Goal: Task Accomplishment & Management: Use online tool/utility

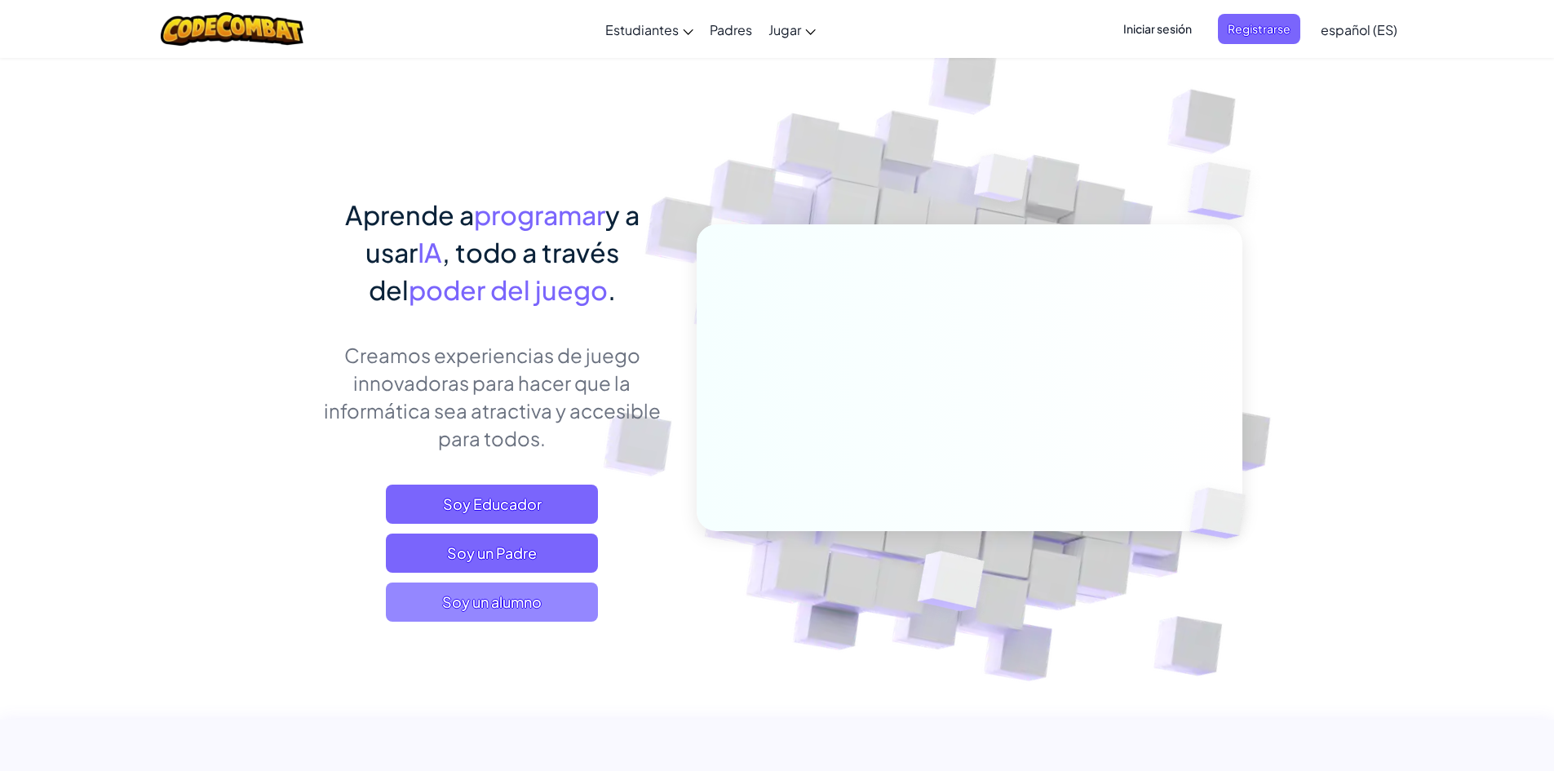
click at [422, 602] on span "Soy un alumno" at bounding box center [492, 601] width 212 height 39
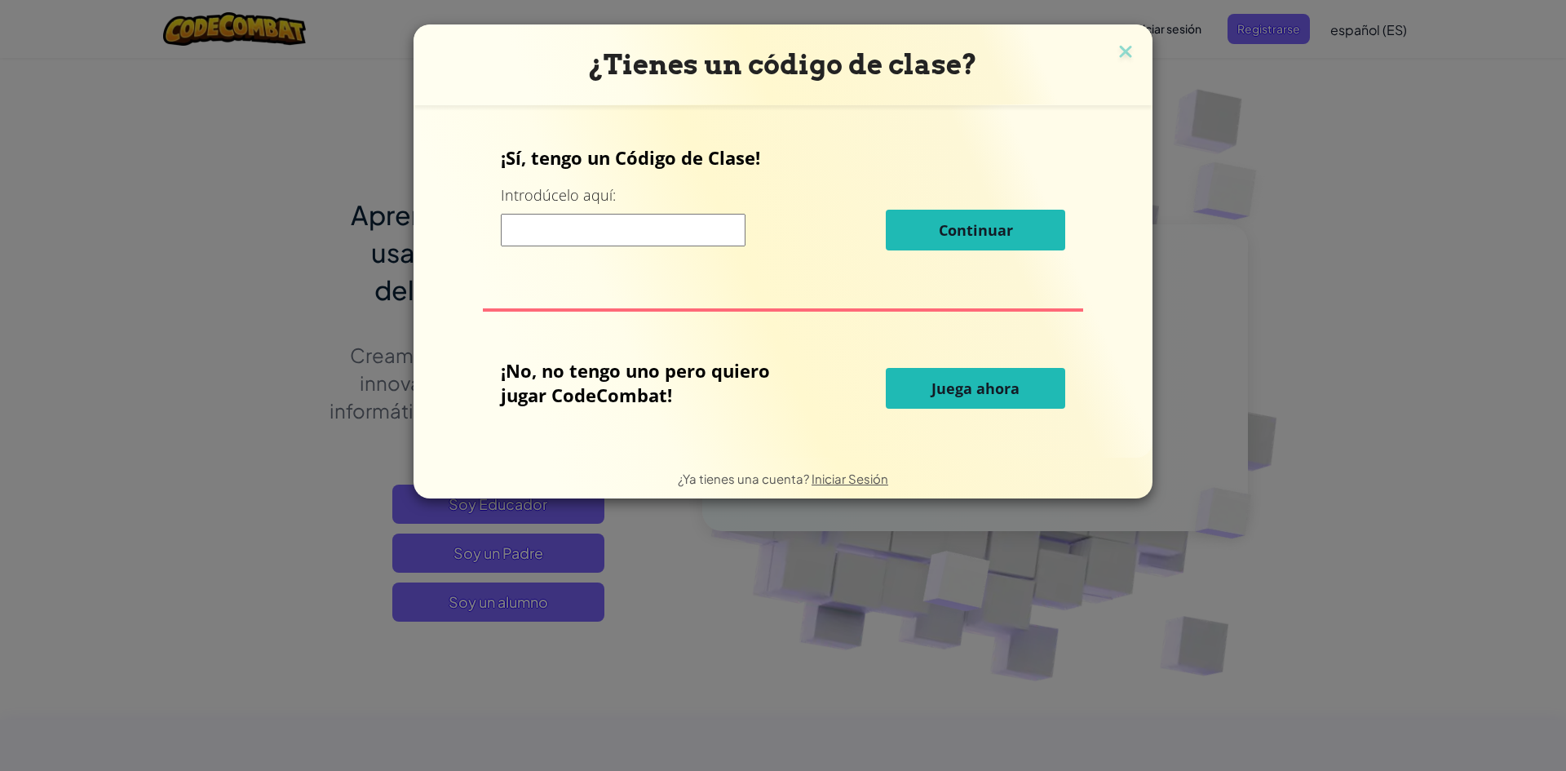
click at [967, 388] on span "Juega ahora" at bounding box center [975, 388] width 88 height 20
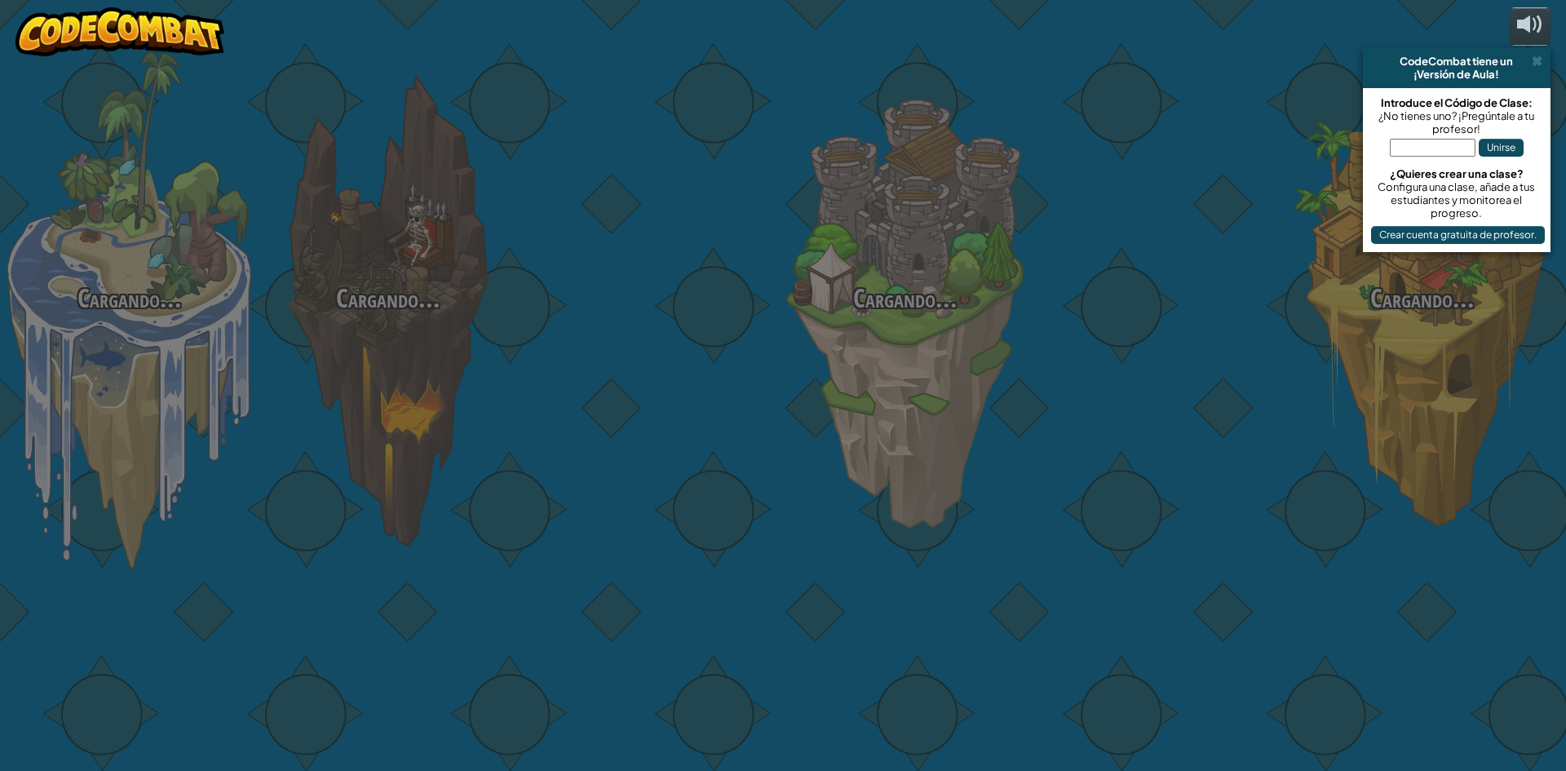
select select "es-ES"
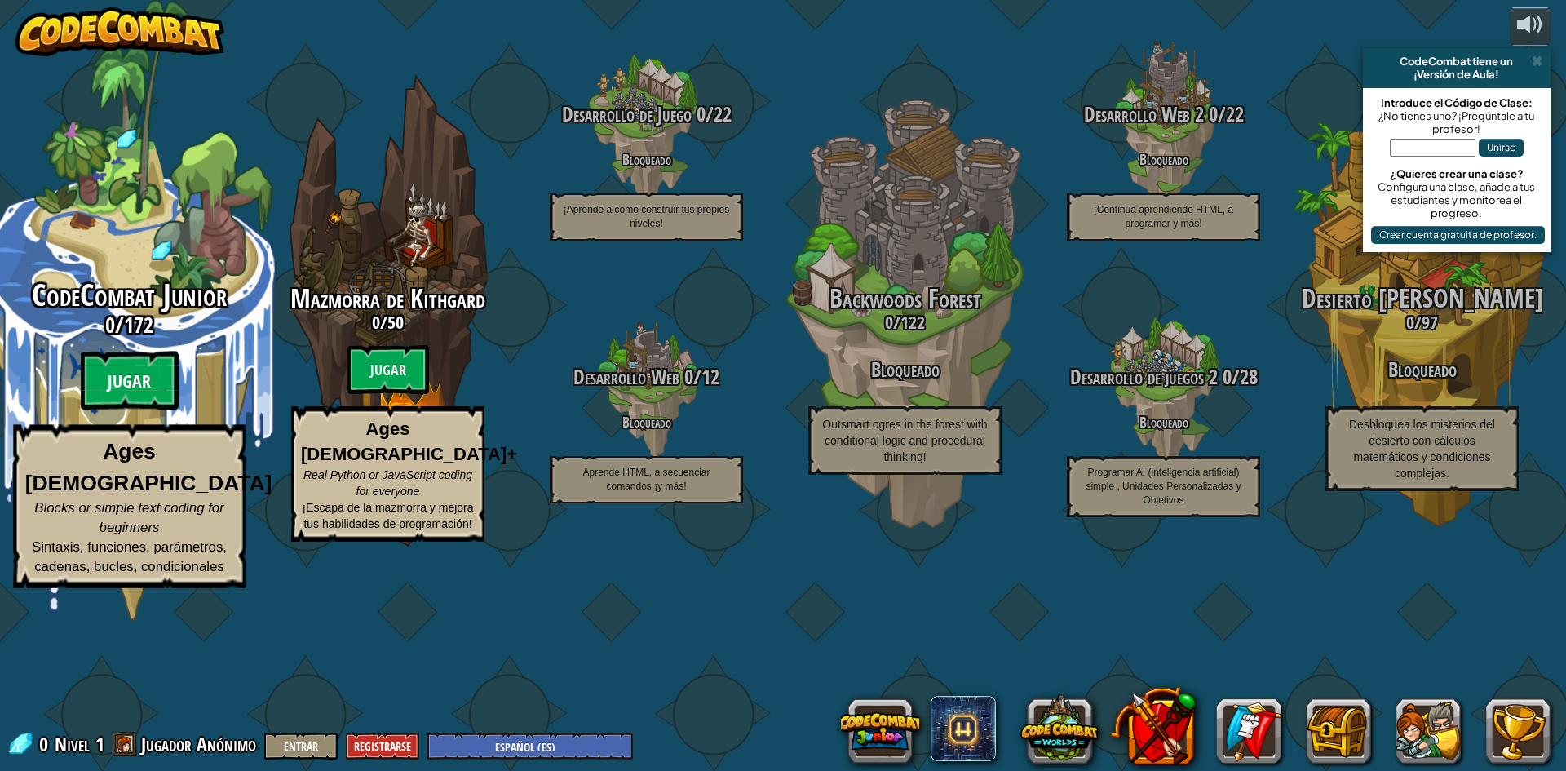
click at [128, 410] on btn "Jugar" at bounding box center [130, 381] width 98 height 59
select select "es-ES"
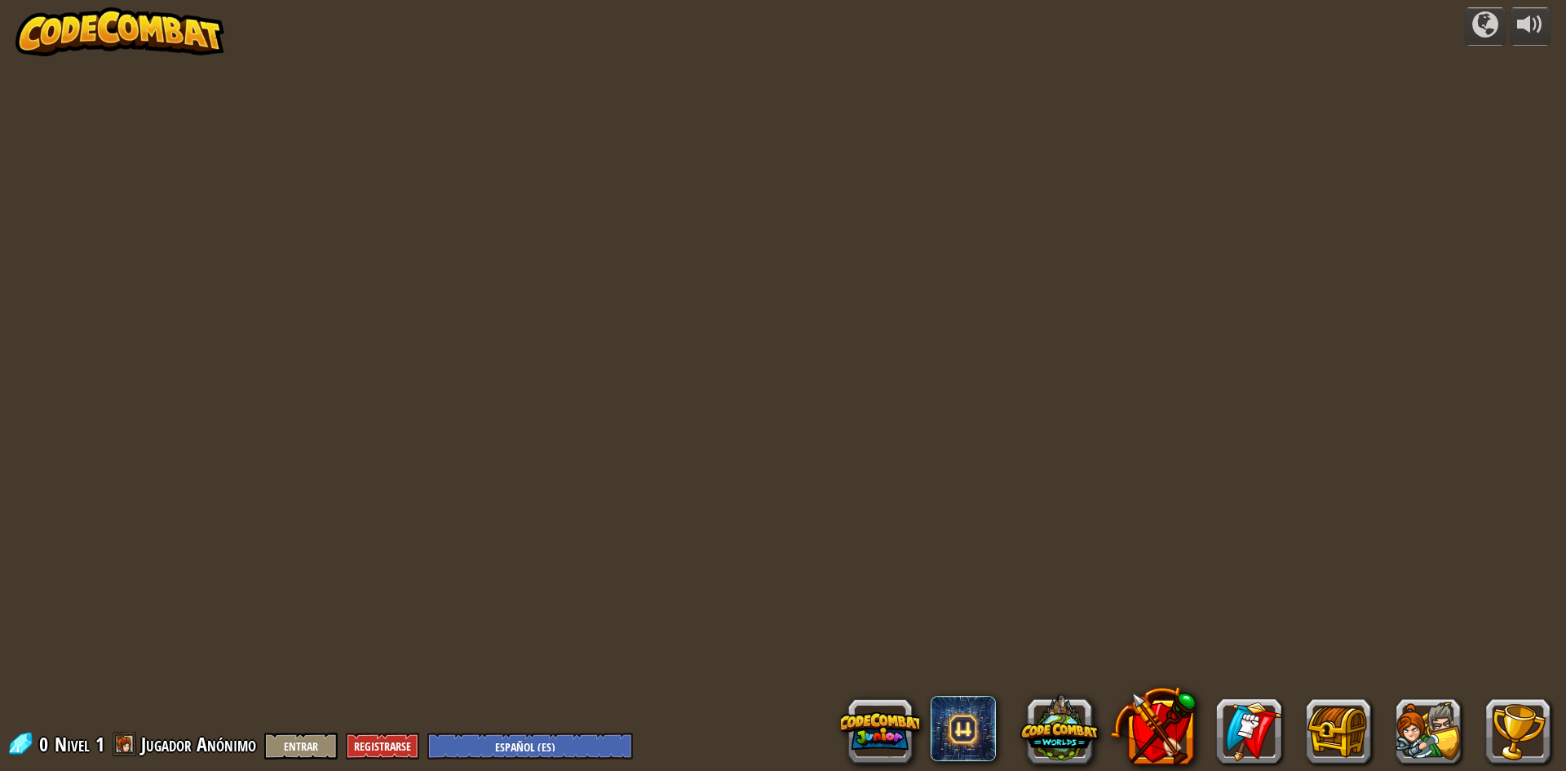
select select "es-ES"
